Goal: Information Seeking & Learning: Check status

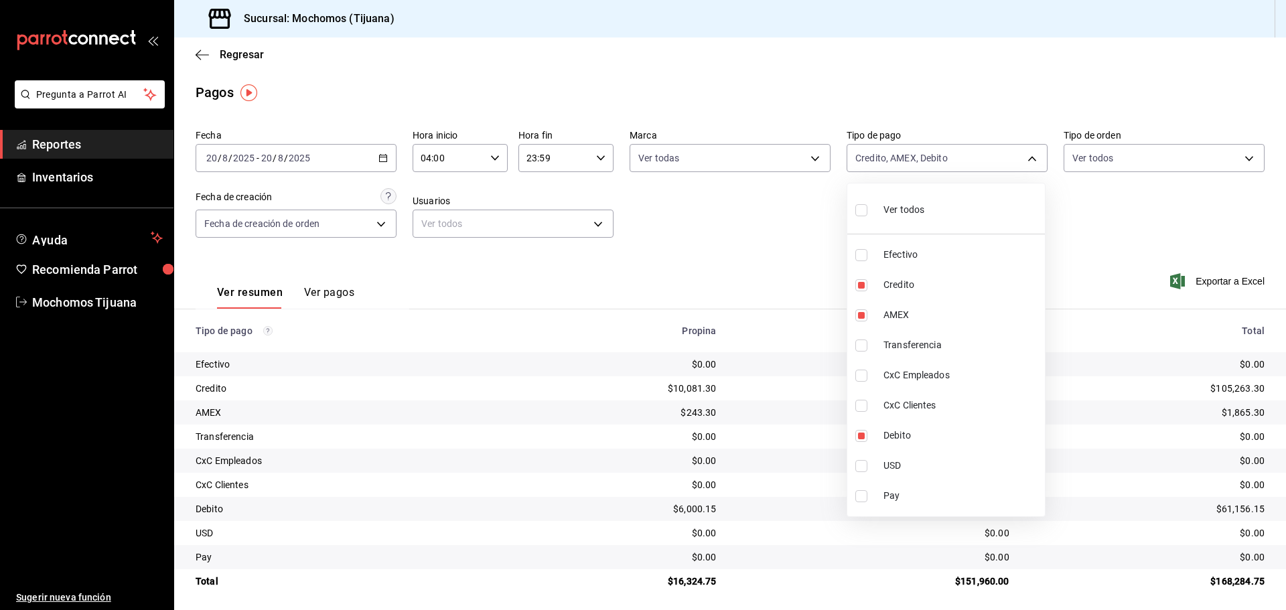
click at [198, 54] on div at bounding box center [643, 305] width 1286 height 610
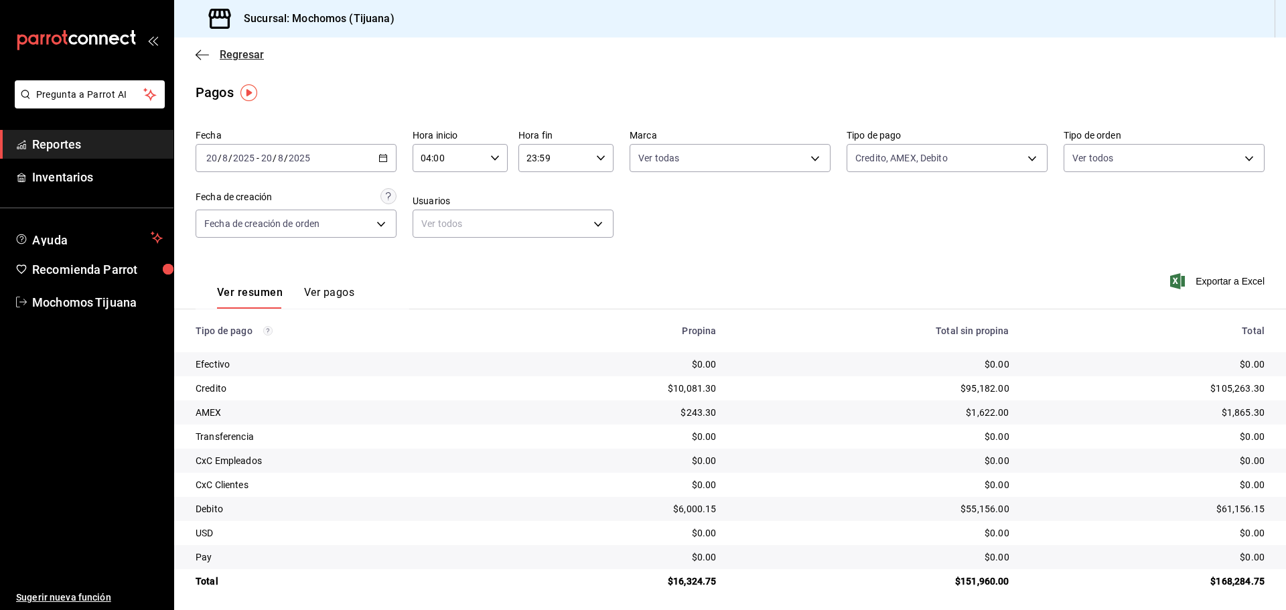
click at [200, 52] on icon "button" at bounding box center [202, 55] width 13 height 12
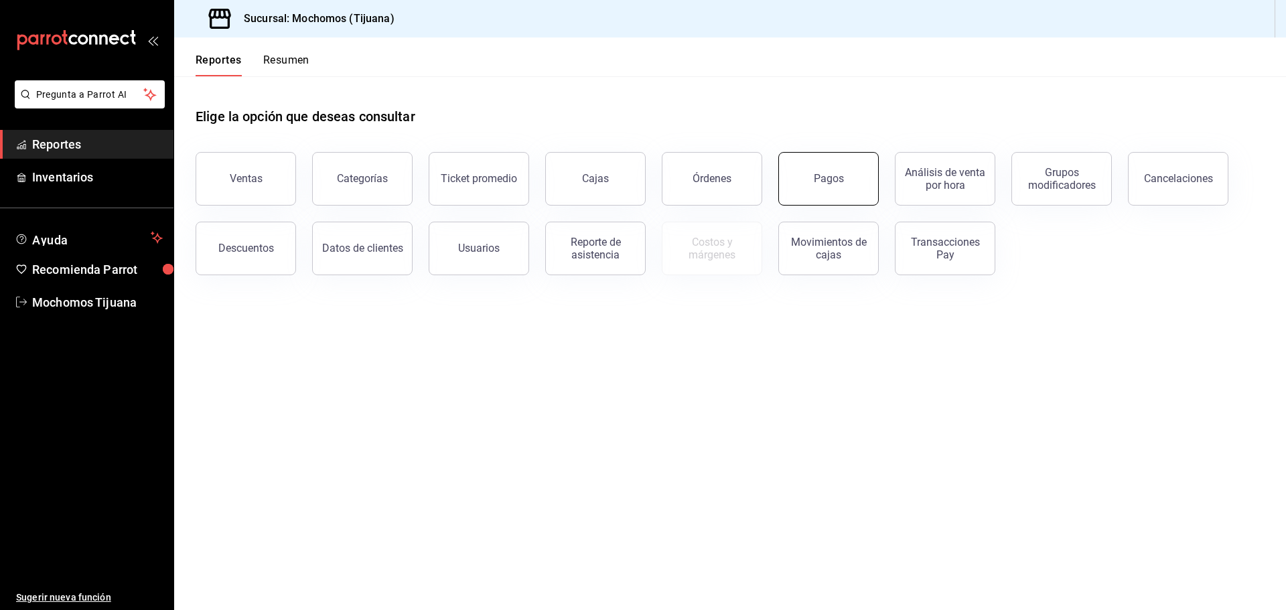
click at [804, 188] on button "Pagos" at bounding box center [828, 179] width 100 height 54
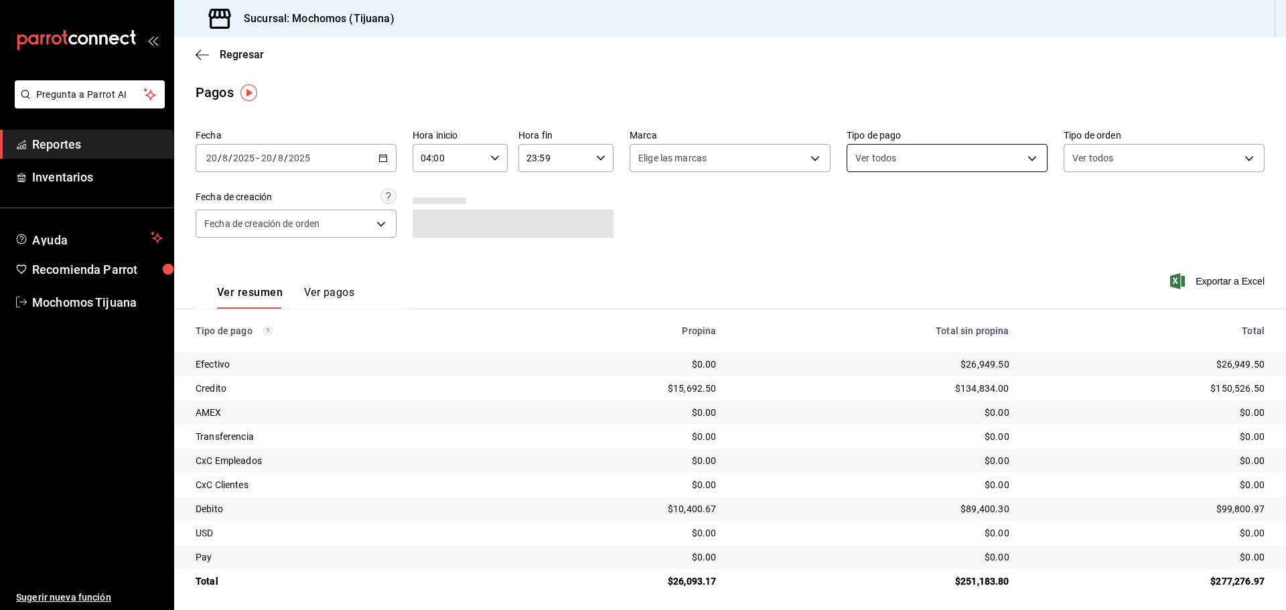
click at [1030, 153] on body "Pregunta a Parrot AI Reportes Inventarios Ayuda Recomienda Parrot Mochomos Tiju…" at bounding box center [643, 305] width 1286 height 610
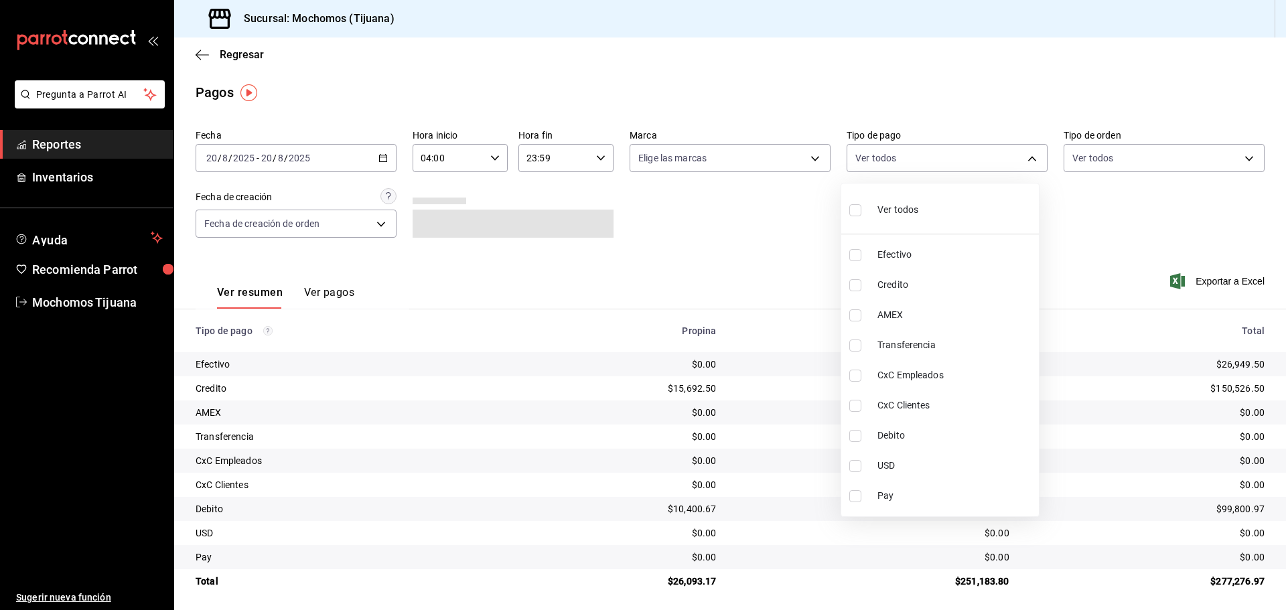
click at [971, 292] on li "Credito" at bounding box center [940, 285] width 198 height 30
type input "a27a072c-b141-4985-9f83-ae60dbe2196b"
checkbox input "true"
click at [973, 434] on span "Debito" at bounding box center [962, 436] width 156 height 14
type input "a27a072c-b141-4985-9f83-ae60dbe2196b,b7370aa5-450f-4a05-bab4-2784151f97fb"
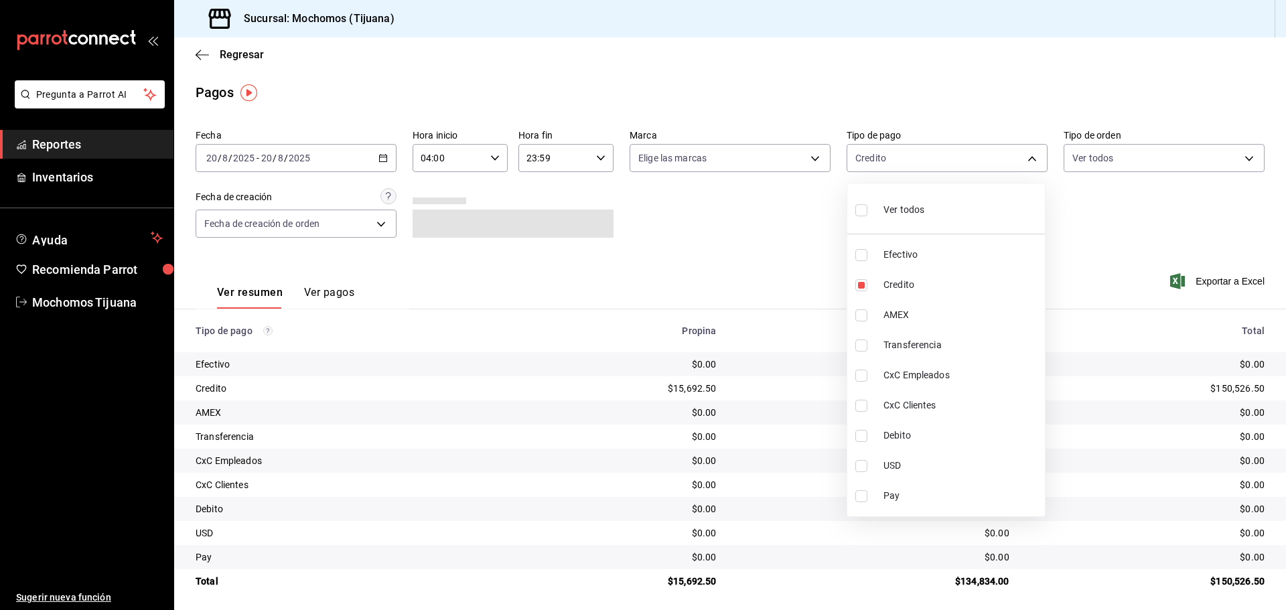
checkbox input "true"
click at [204, 53] on div at bounding box center [643, 305] width 1286 height 610
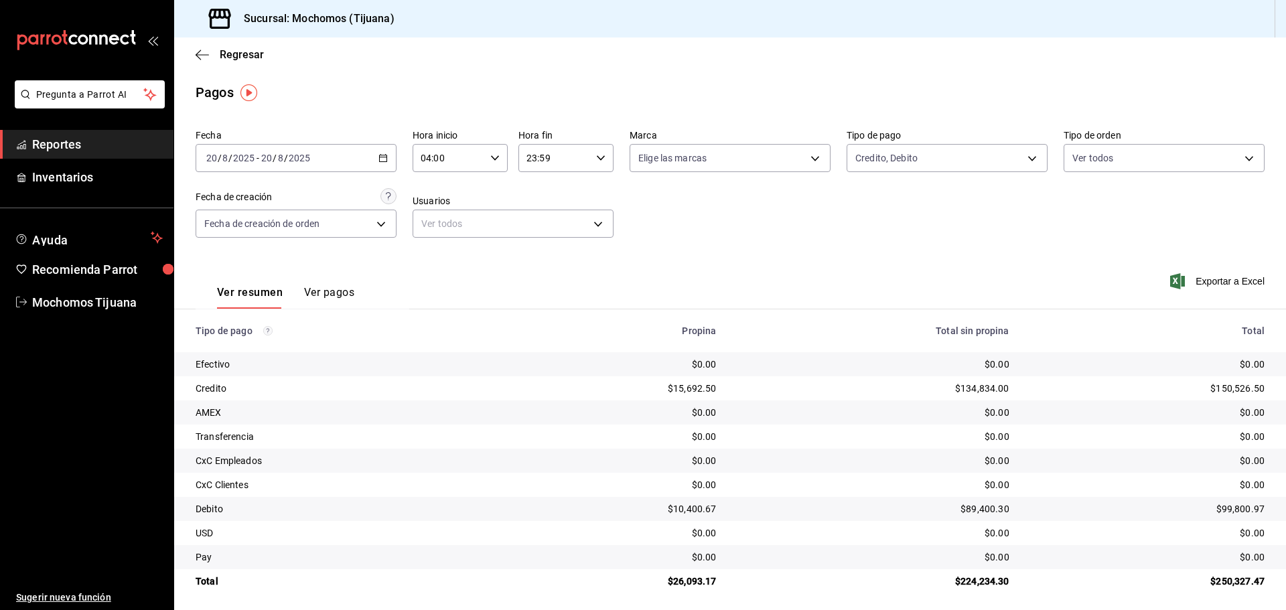
click at [204, 53] on icon "button" at bounding box center [202, 55] width 13 height 12
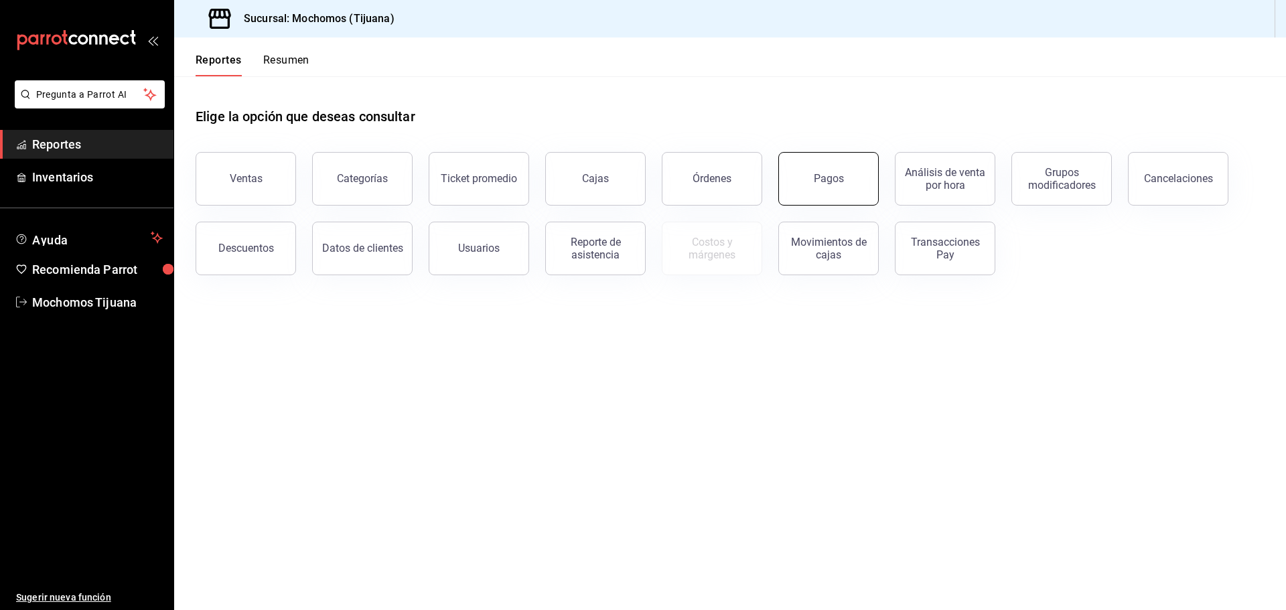
click at [799, 171] on button "Pagos" at bounding box center [828, 179] width 100 height 54
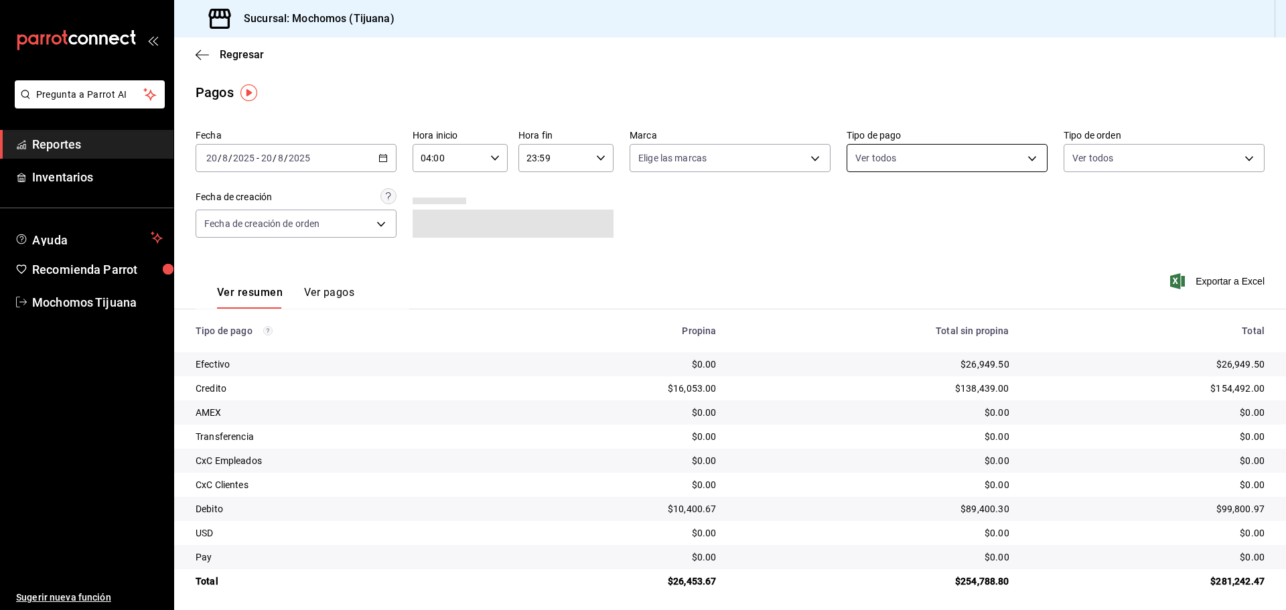
click at [1020, 160] on body "Pregunta a Parrot AI Reportes Inventarios Ayuda Recomienda Parrot Mochomos Tiju…" at bounding box center [643, 305] width 1286 height 610
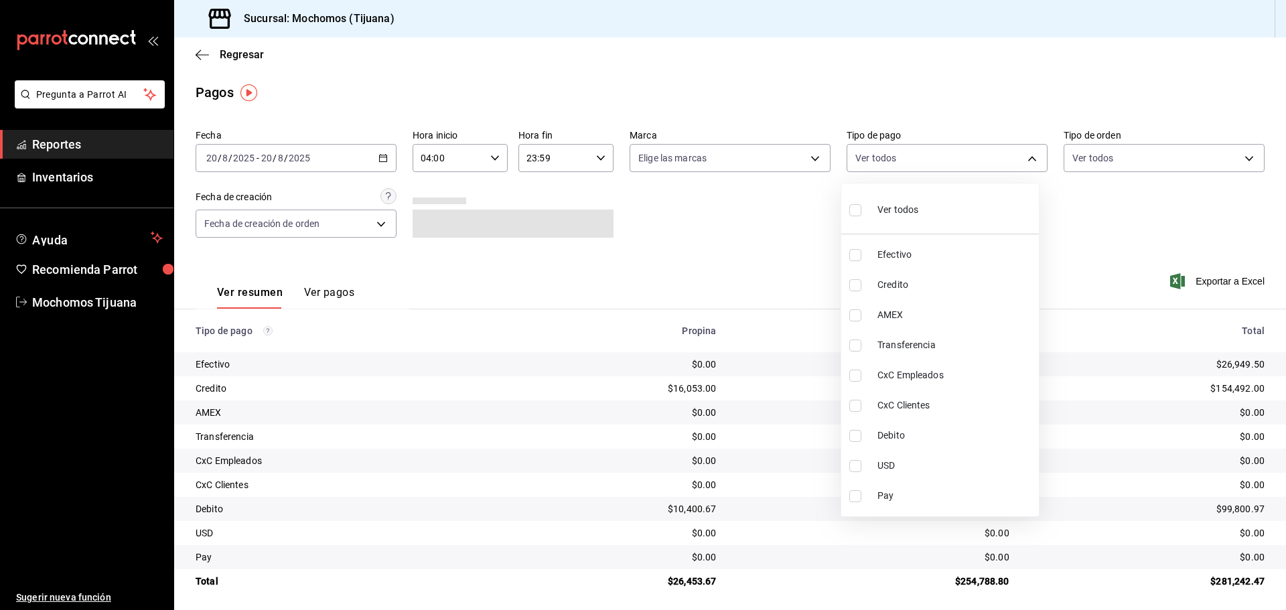
click at [939, 281] on span "Credito" at bounding box center [956, 285] width 156 height 14
type input "a27a072c-b141-4985-9f83-ae60dbe2196b"
checkbox input "true"
click at [935, 431] on span "Debito" at bounding box center [962, 436] width 156 height 14
type input "a27a072c-b141-4985-9f83-ae60dbe2196b,b7370aa5-450f-4a05-bab4-2784151f97fb"
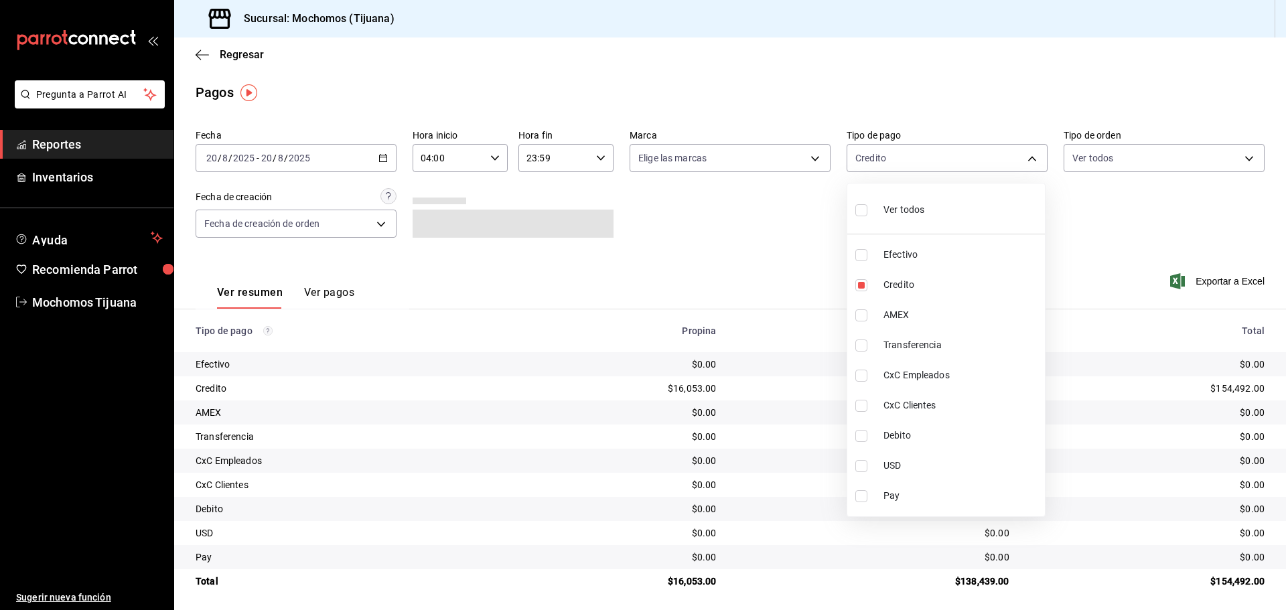
checkbox input "true"
click at [206, 54] on div at bounding box center [643, 305] width 1286 height 610
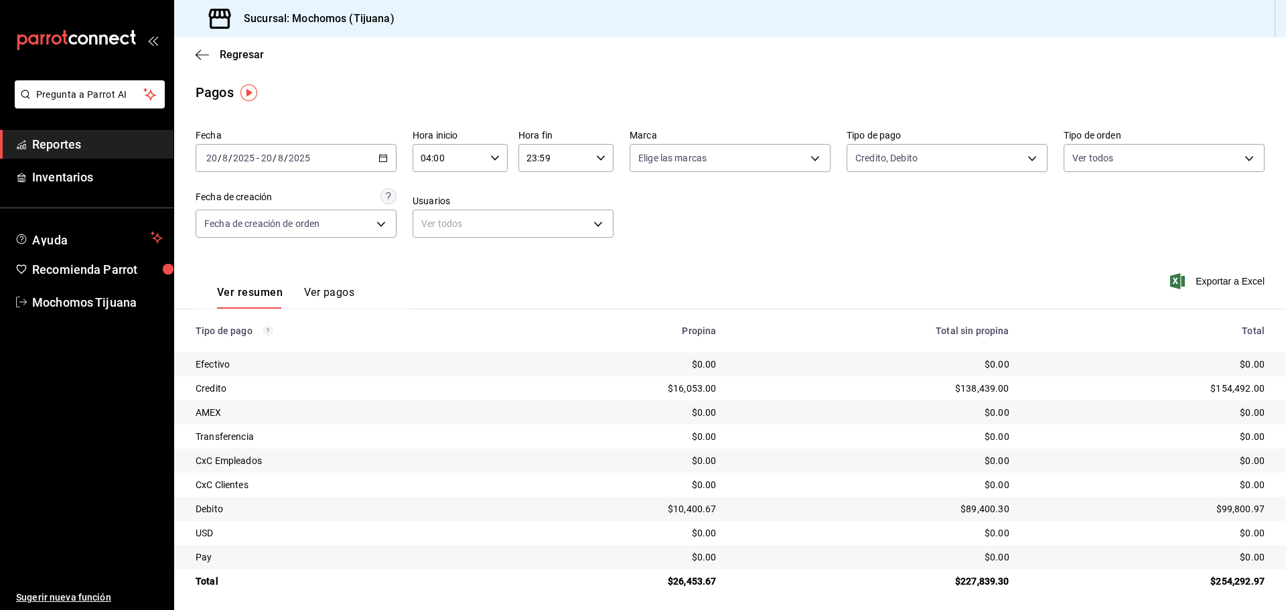
click at [206, 54] on icon "button" at bounding box center [202, 55] width 13 height 12
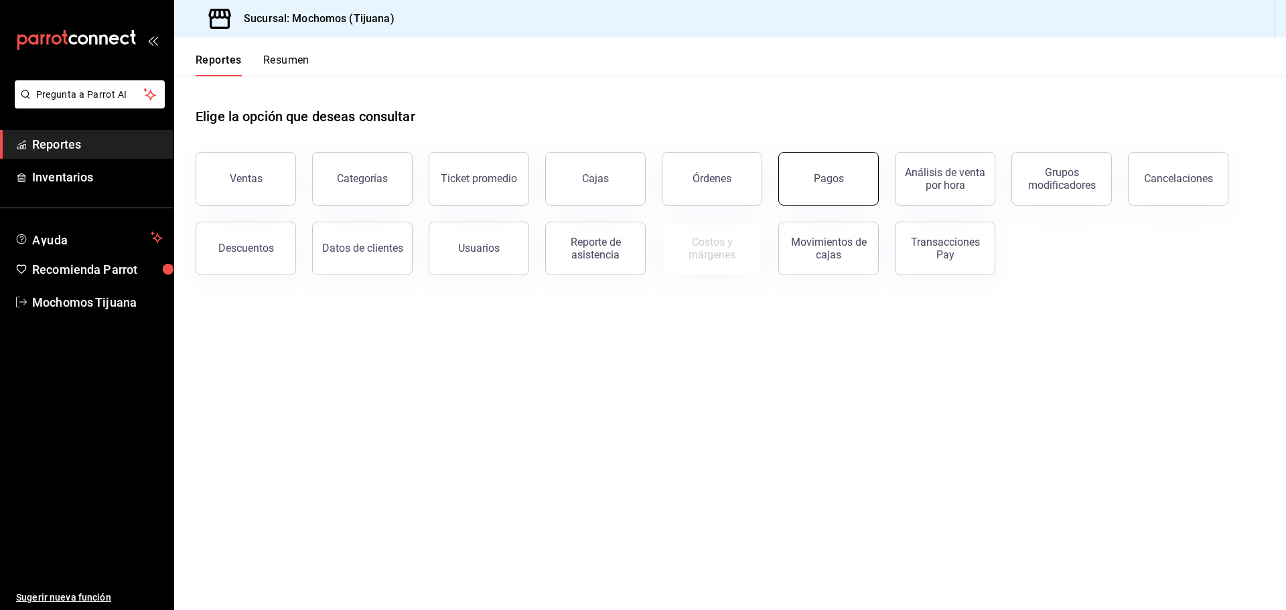
click at [802, 180] on button "Pagos" at bounding box center [828, 179] width 100 height 54
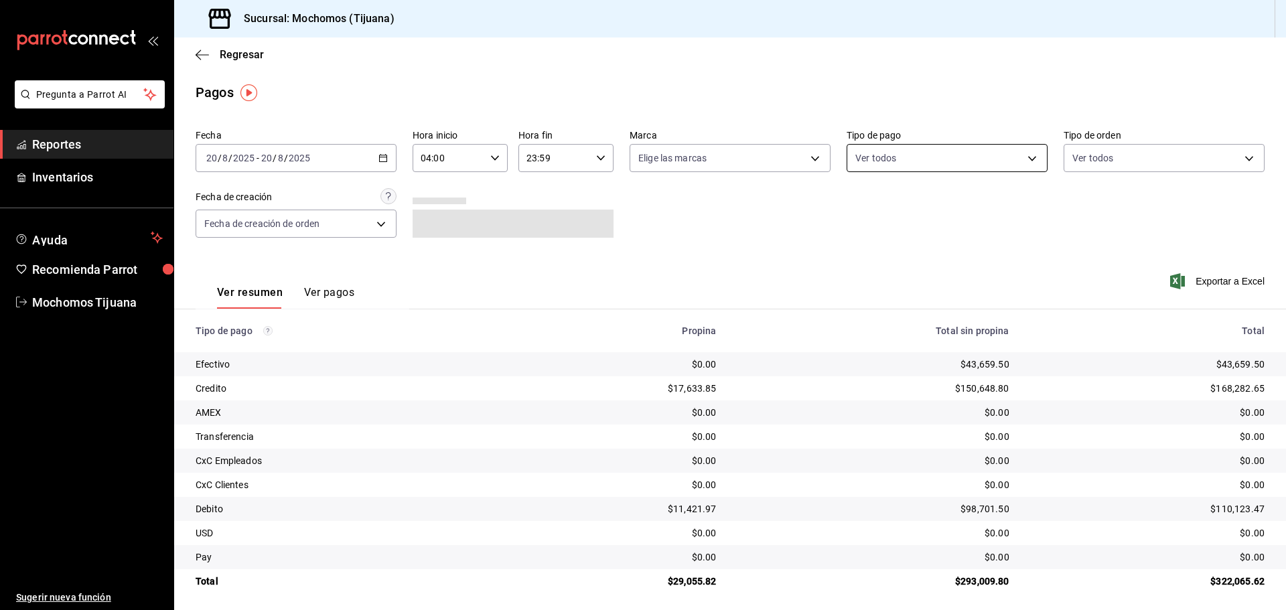
click at [1025, 155] on body "Pregunta a Parrot AI Reportes Inventarios Ayuda Recomienda Parrot Mochomos Tiju…" at bounding box center [643, 305] width 1286 height 610
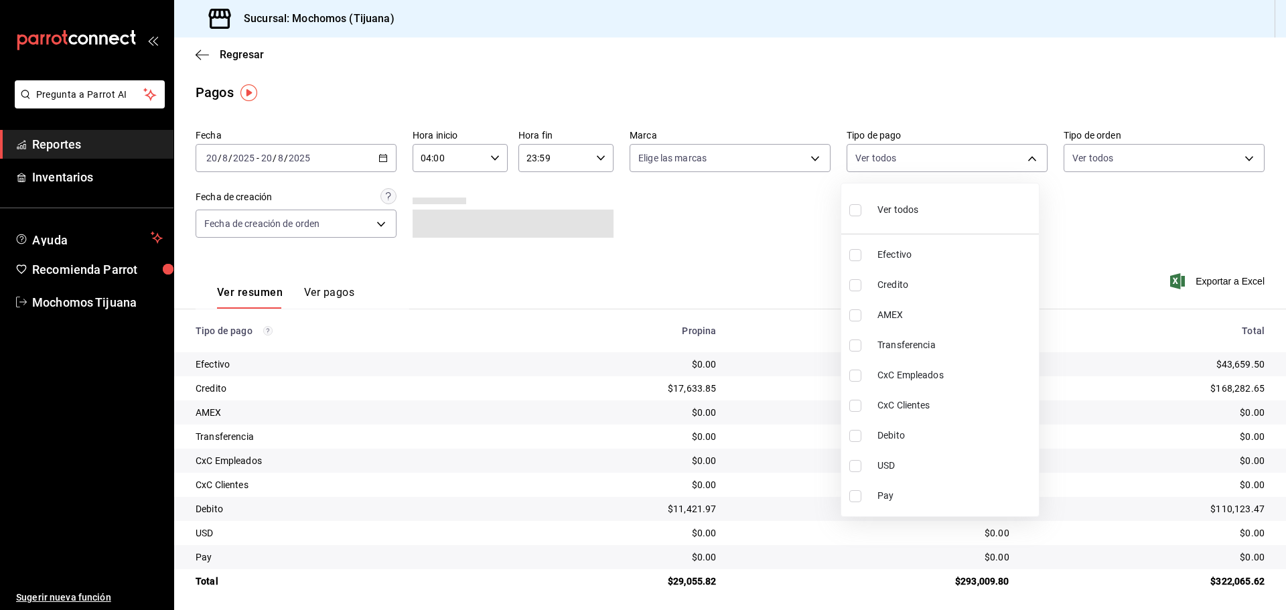
click at [980, 283] on span "Credito" at bounding box center [956, 285] width 156 height 14
type input "a27a072c-b141-4985-9f83-ae60dbe2196b"
checkbox input "true"
click at [981, 434] on span "Debito" at bounding box center [962, 436] width 156 height 14
type input "a27a072c-b141-4985-9f83-ae60dbe2196b,b7370aa5-450f-4a05-bab4-2784151f97fb"
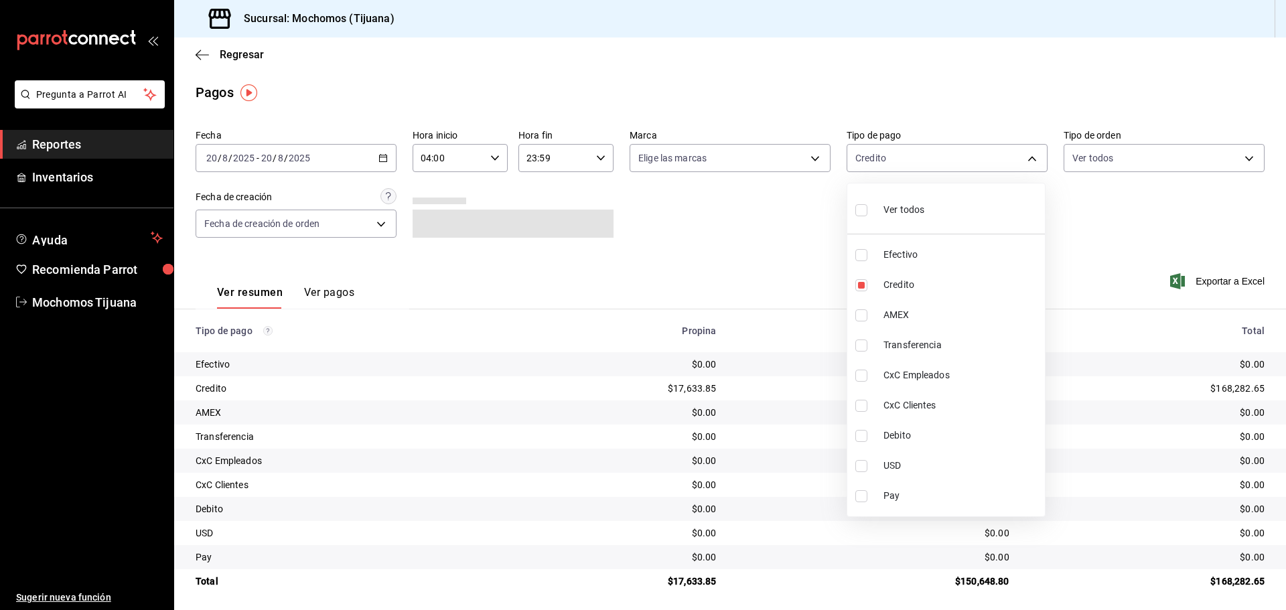
checkbox input "true"
click at [1107, 215] on div at bounding box center [643, 305] width 1286 height 610
click at [1024, 158] on body "Pregunta a Parrot AI Reportes Inventarios Ayuda Recomienda Parrot Mochomos Tiju…" at bounding box center [643, 305] width 1286 height 610
click at [851, 207] on input "checkbox" at bounding box center [855, 210] width 12 height 12
checkbox input "true"
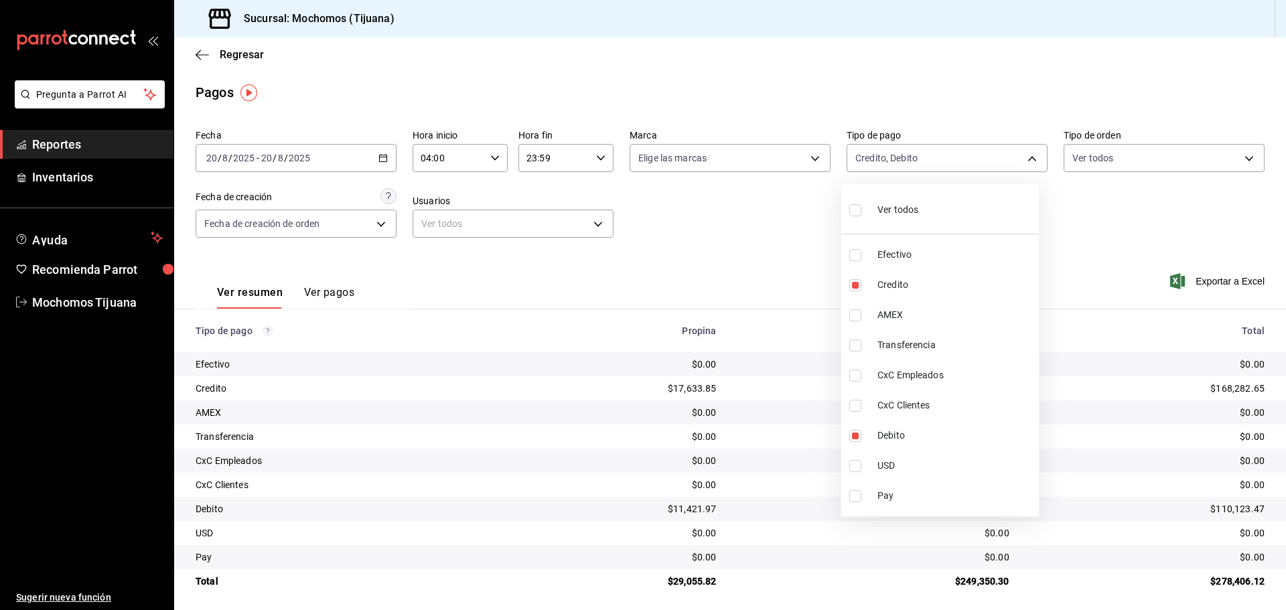
type input "e823c082-5bf3-4e6e-b961-f7623faa40a9,a27a072c-b141-4985-9f83-ae60dbe2196b,28e67…"
checkbox input "true"
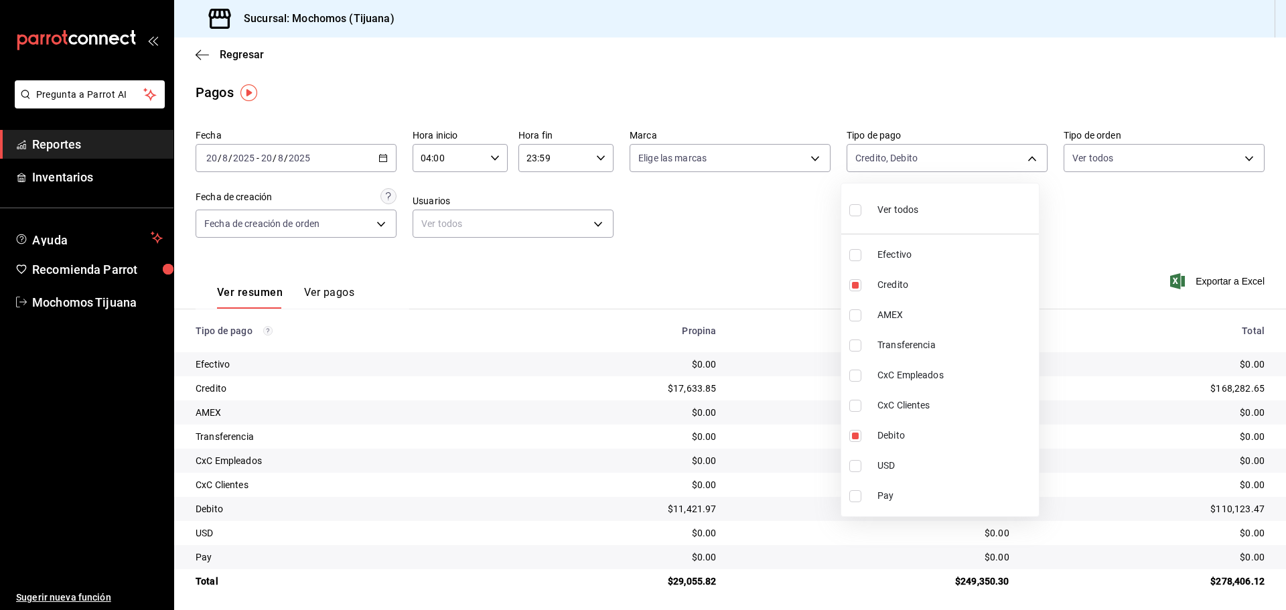
checkbox input "true"
click at [862, 211] on input "checkbox" at bounding box center [861, 210] width 12 height 12
checkbox input "false"
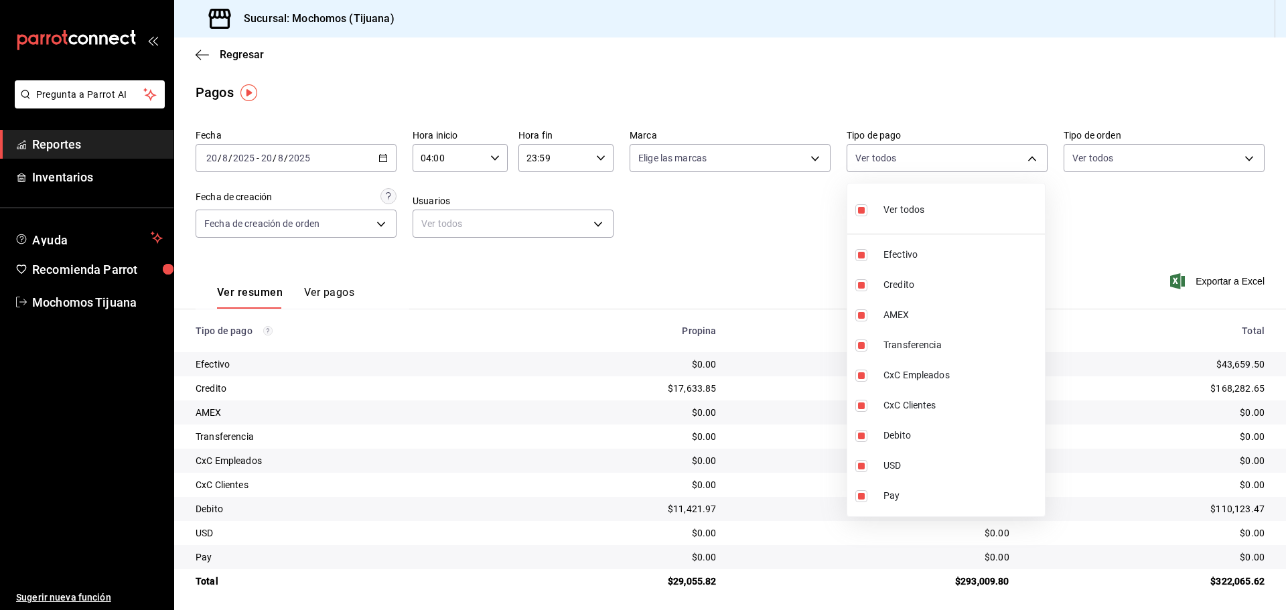
checkbox input "false"
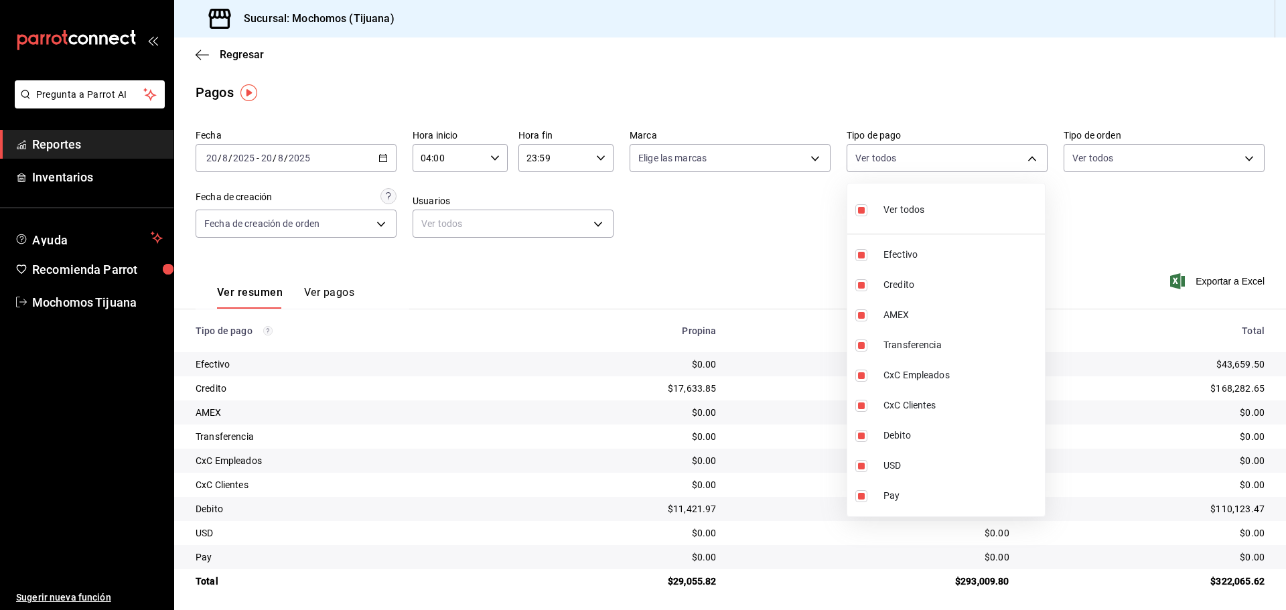
checkbox input "false"
click at [1080, 233] on div at bounding box center [643, 305] width 1286 height 610
